Goal: Navigation & Orientation: Find specific page/section

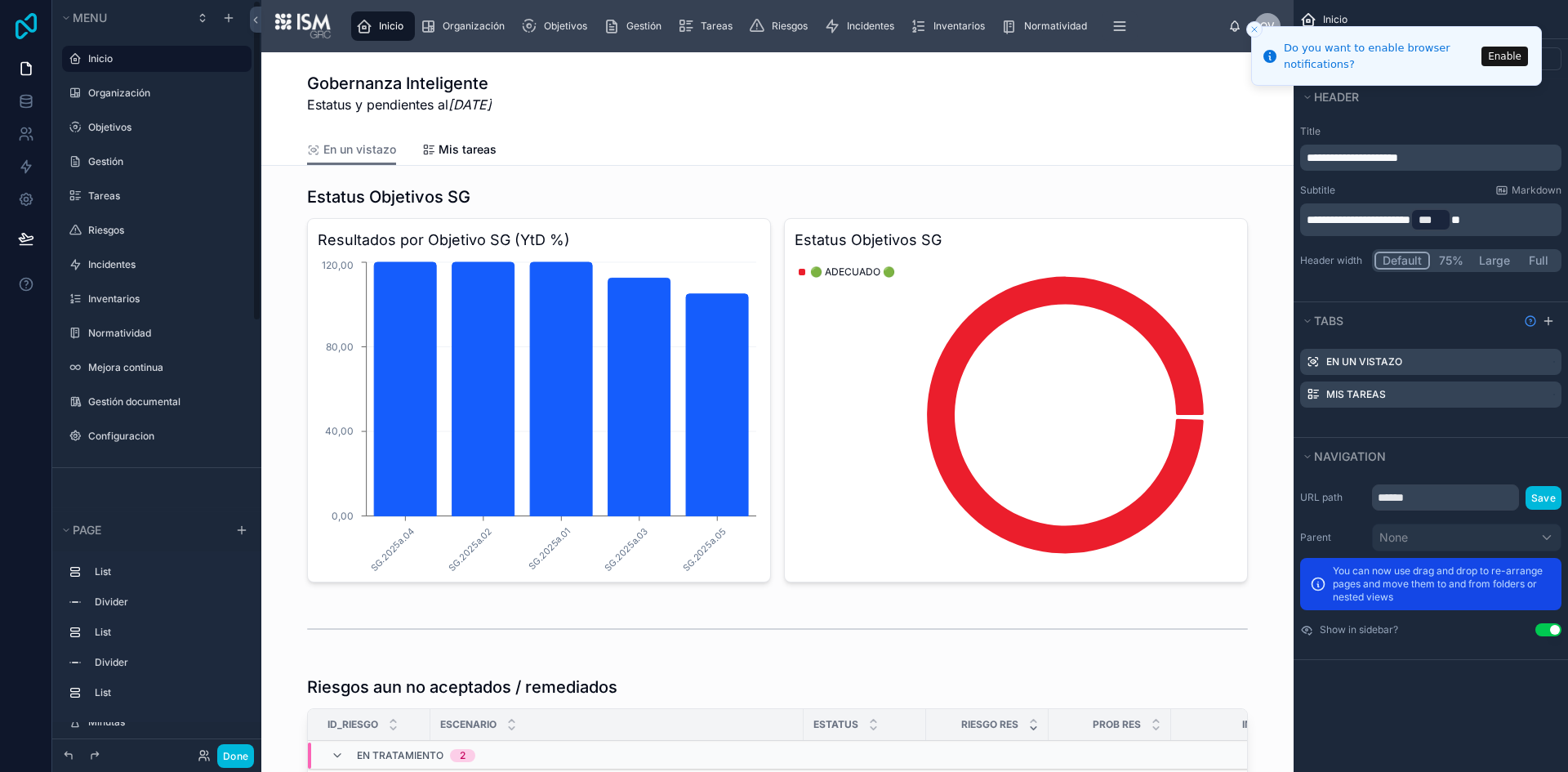
click at [24, 18] on icon at bounding box center [26, 26] width 33 height 26
